Goal: Information Seeking & Learning: Learn about a topic

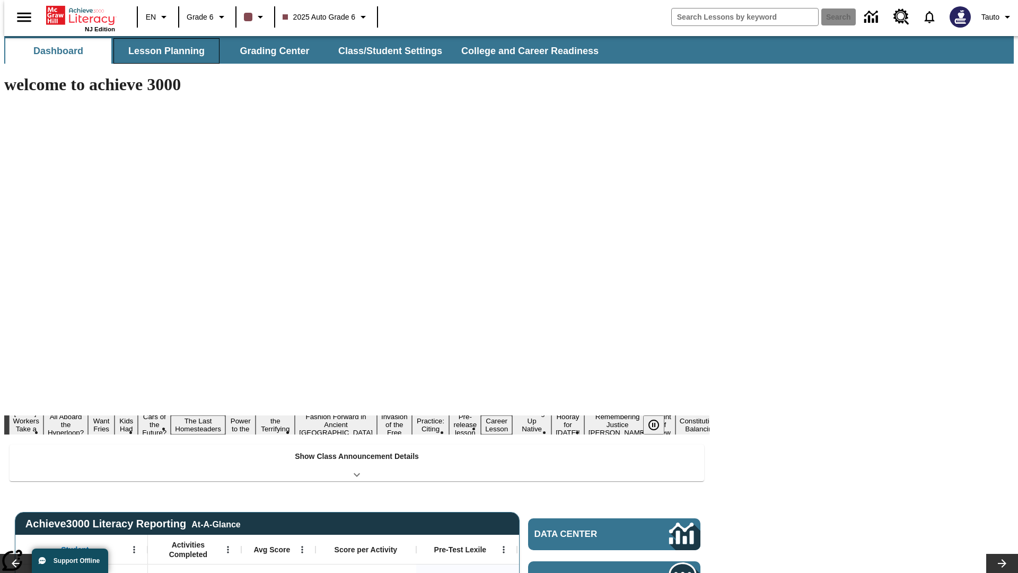
click at [162, 51] on button "Lesson Planning" at bounding box center [166, 50] width 106 height 25
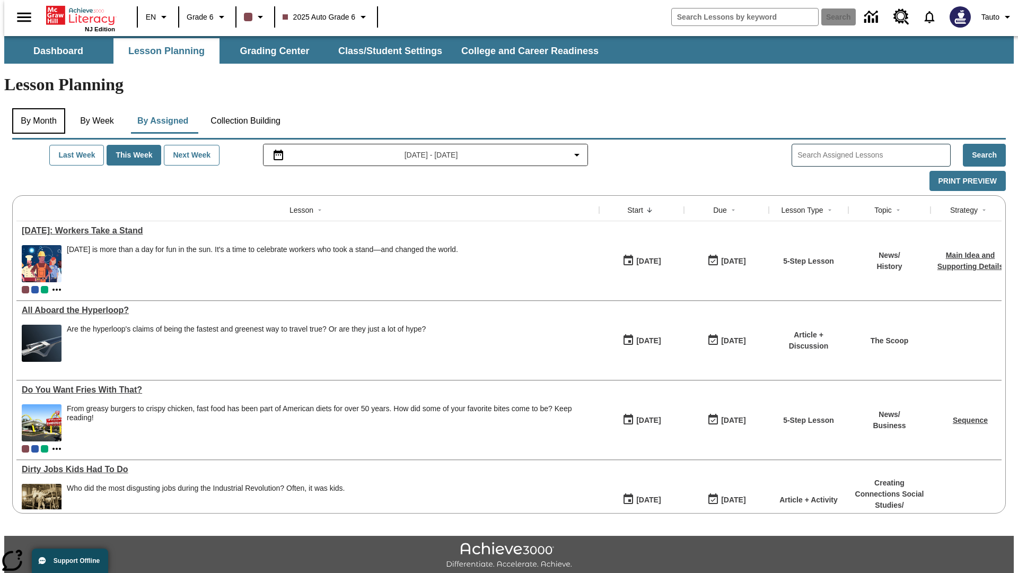
click at [36, 108] on button "By Month" at bounding box center [38, 120] width 53 height 25
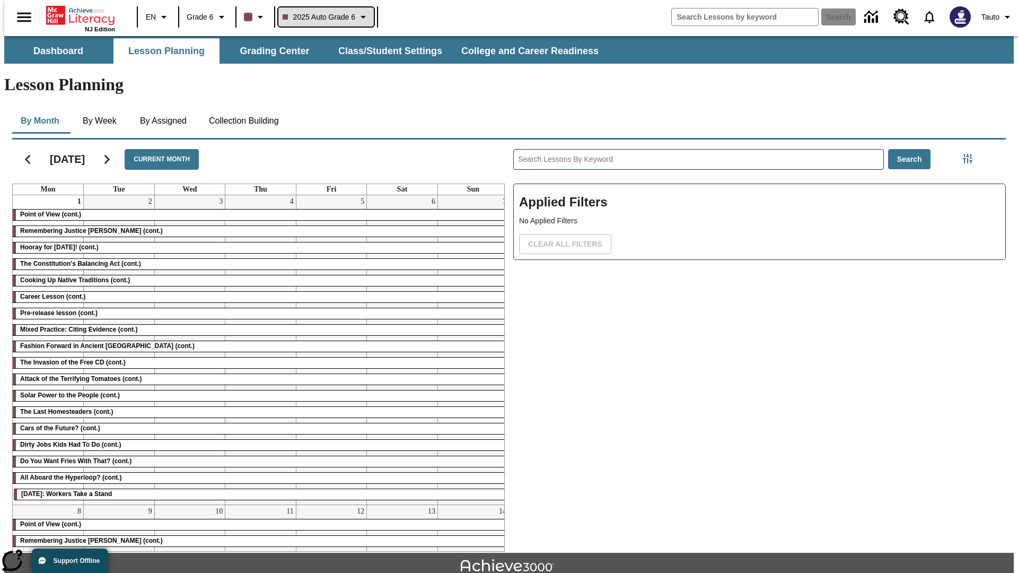
click at [325, 17] on span "2025 Auto Grade 6" at bounding box center [319, 17] width 73 height 11
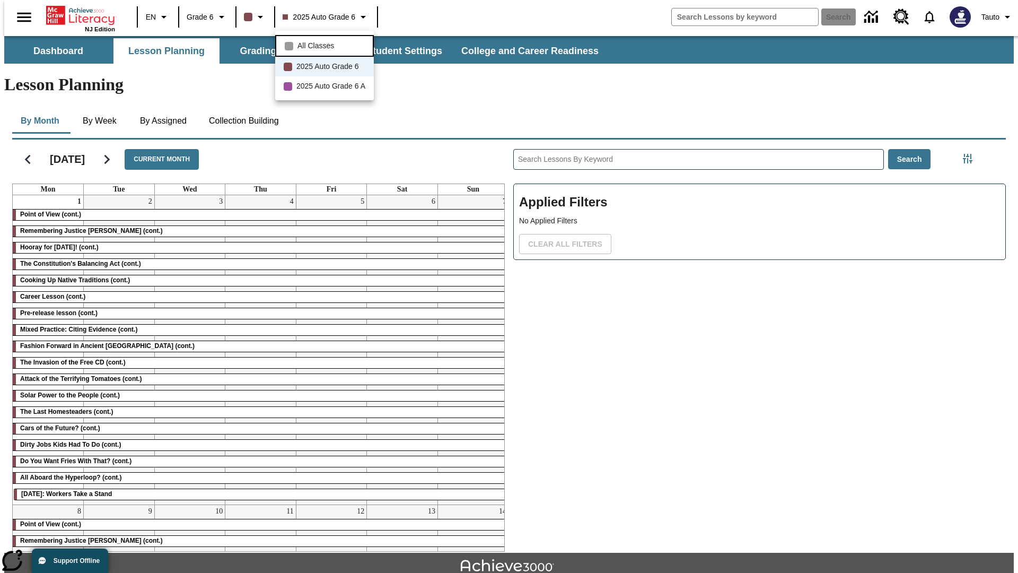
click at [326, 45] on span "All Classes" at bounding box center [315, 45] width 37 height 11
